Goal: Find contact information

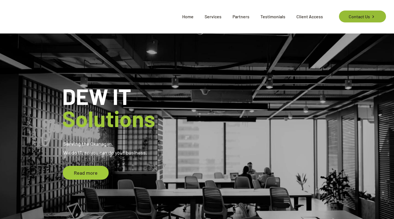
click at [370, 19] on link "Contact Us" at bounding box center [362, 17] width 47 height 12
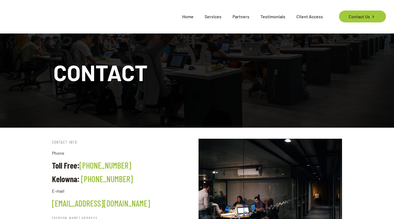
click at [96, 164] on link "[PHONE_NUMBER]" at bounding box center [105, 165] width 52 height 10
drag, startPoint x: 137, startPoint y: 161, endPoint x: 88, endPoint y: 167, distance: 49.8
click at [88, 167] on h4 "Toll Free: [PHONE_NUMBER]" at bounding box center [123, 164] width 143 height 9
copy link "[PHONE_NUMBER]"
drag, startPoint x: 128, startPoint y: 178, endPoint x: 82, endPoint y: 177, distance: 46.4
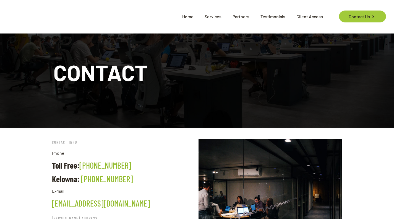
click at [82, 177] on h4 "Kelowna: [PHONE_NUMBER]" at bounding box center [123, 178] width 143 height 9
copy link "[PHONE_NUMBER]"
click at [187, 14] on span "Home" at bounding box center [188, 16] width 22 height 17
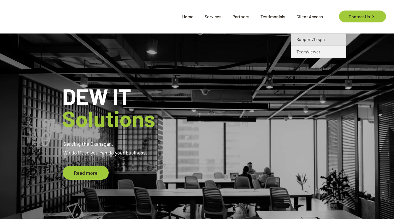
click at [311, 41] on span "Support/Login" at bounding box center [310, 39] width 28 height 7
